Goal: Task Accomplishment & Management: Manage account settings

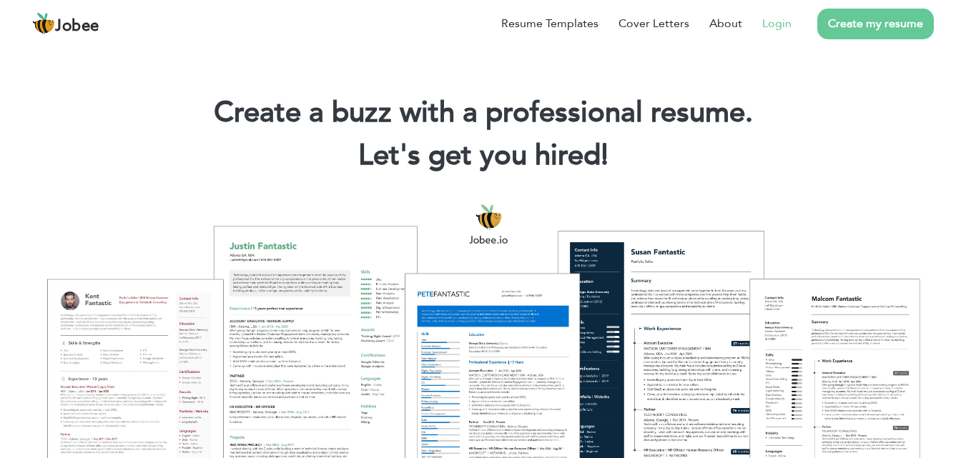
click at [764, 26] on link "Login" at bounding box center [776, 23] width 29 height 17
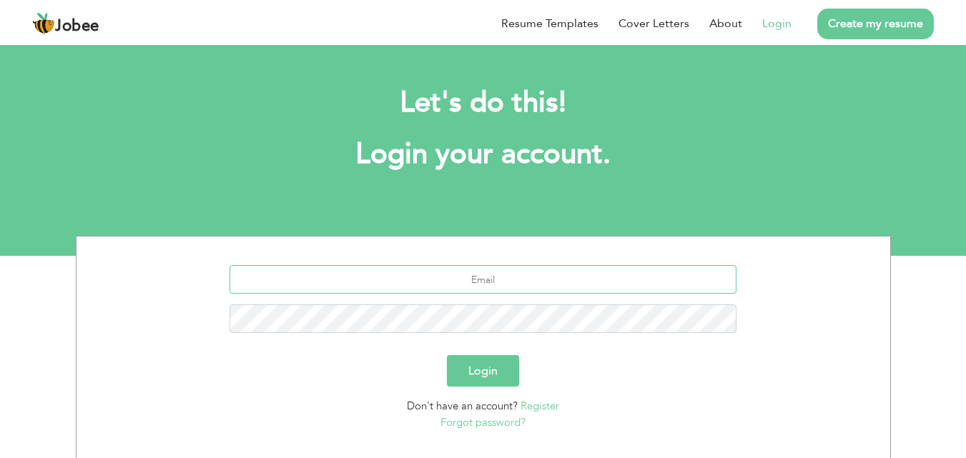
click at [459, 290] on input "text" at bounding box center [483, 279] width 507 height 29
paste input "ayeshaqasimali62"
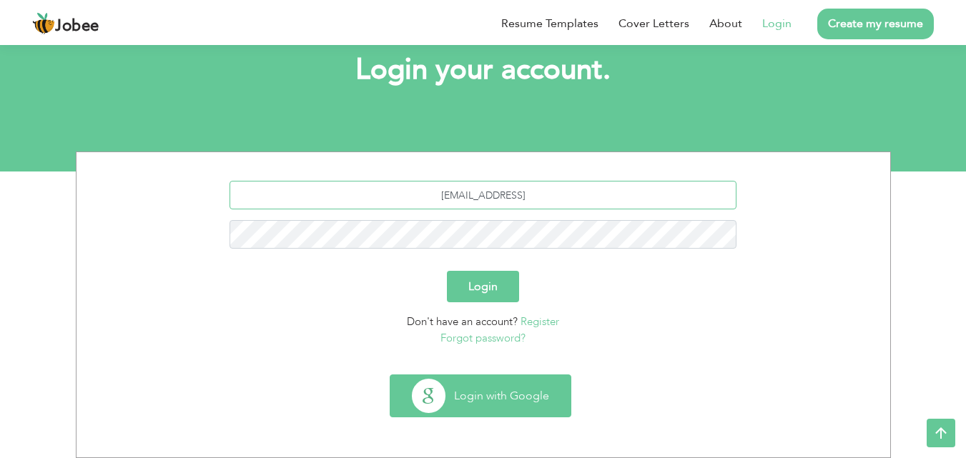
type input "ayeshaqasimali62@gmail"
click at [507, 390] on button "Login with Google" at bounding box center [480, 395] width 180 height 41
